Goal: Task Accomplishment & Management: Use online tool/utility

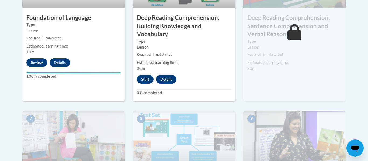
scroll to position [375, 0]
click at [144, 78] on button "Start" at bounding box center [145, 79] width 17 height 9
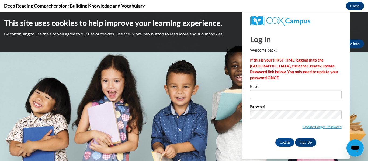
scroll to position [0, 0]
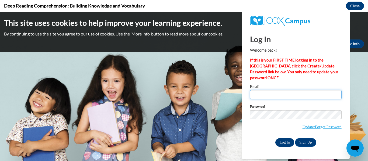
type input "[EMAIL_ADDRESS][DOMAIN_NAME]"
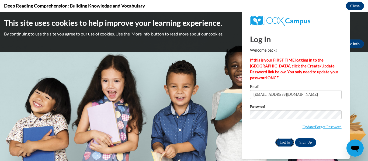
click at [283, 144] on input "Log In" at bounding box center [284, 143] width 19 height 9
